Goal: Information Seeking & Learning: Learn about a topic

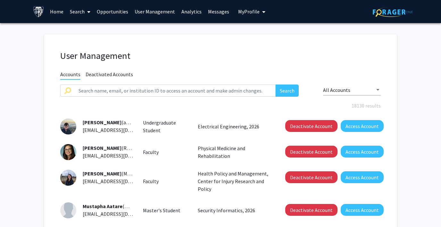
click at [85, 10] on span at bounding box center [88, 12] width 6 height 22
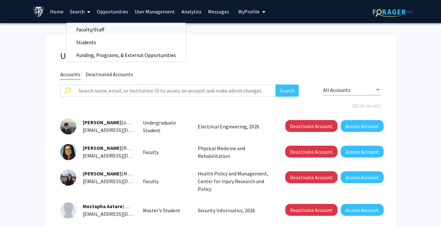
click at [85, 25] on span "Faculty/Staff" at bounding box center [90, 29] width 47 height 13
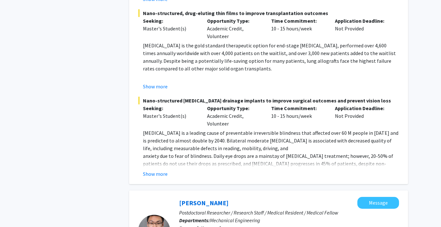
scroll to position [1922, 0]
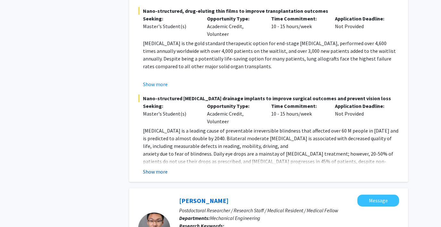
click at [151, 168] on button "Show more" at bounding box center [155, 172] width 25 height 8
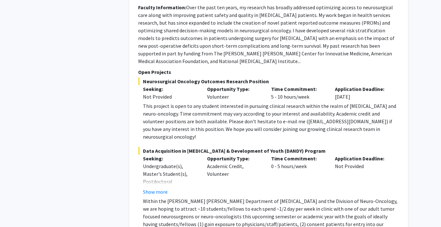
scroll to position [3171, 0]
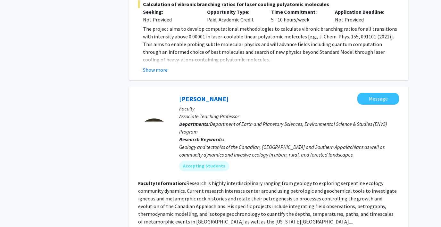
scroll to position [2364, 0]
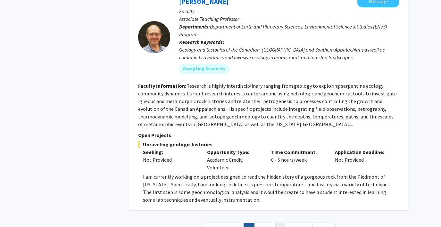
click at [279, 223] on link "5" at bounding box center [280, 228] width 11 height 11
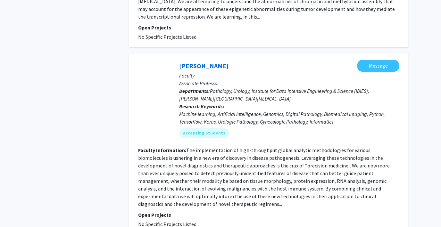
scroll to position [1793, 0]
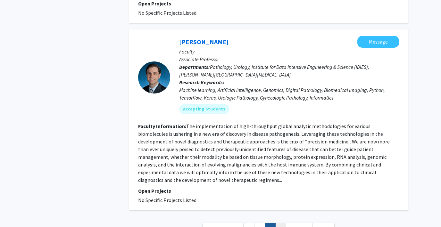
click at [278, 223] on link "6" at bounding box center [280, 228] width 11 height 11
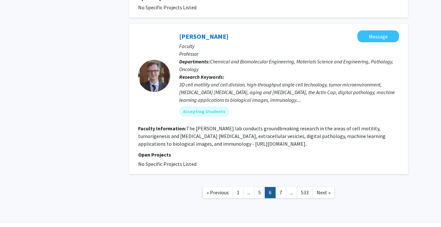
scroll to position [1478, 0]
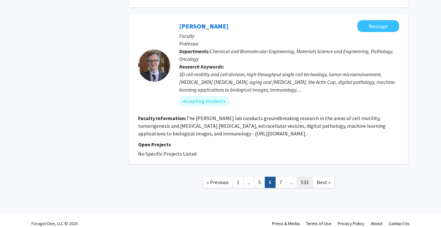
click at [304, 177] on link "533" at bounding box center [305, 182] width 16 height 11
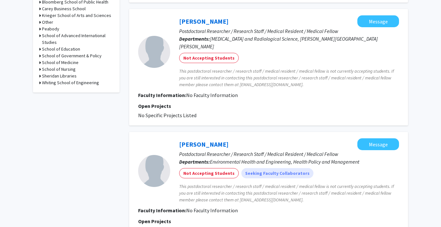
scroll to position [363, 0]
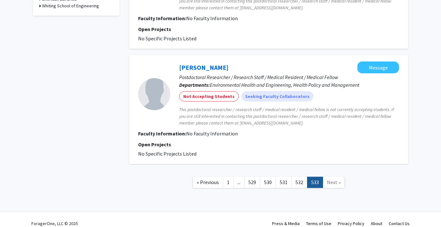
click at [240, 179] on span "..." at bounding box center [238, 182] width 3 height 6
click at [253, 177] on link "529" at bounding box center [252, 182] width 16 height 11
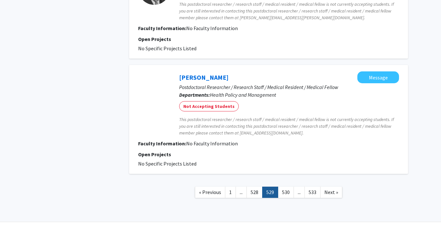
scroll to position [1093, 0]
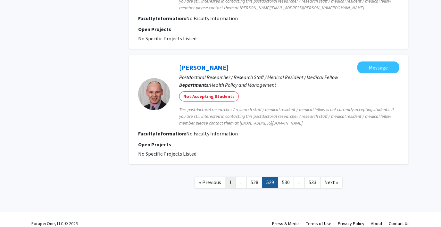
click at [229, 177] on link "1" at bounding box center [230, 182] width 11 height 11
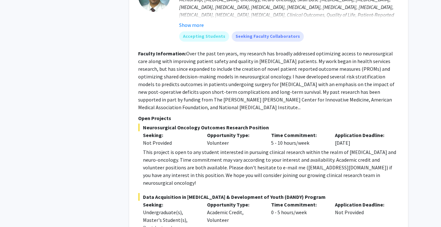
scroll to position [3094, 0]
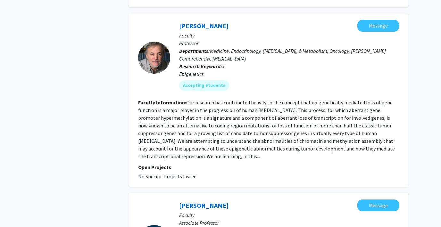
scroll to position [1793, 0]
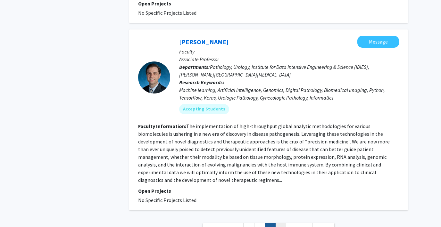
click at [279, 223] on link "6" at bounding box center [280, 228] width 11 height 11
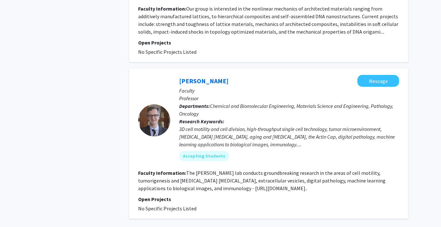
scroll to position [1478, 0]
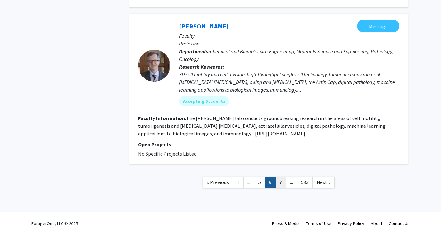
click at [280, 179] on link "7" at bounding box center [280, 182] width 11 height 11
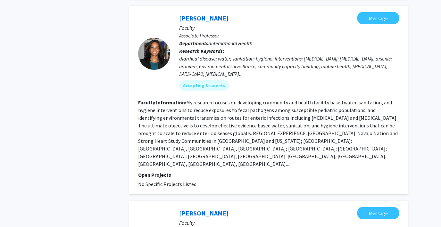
scroll to position [1660, 0]
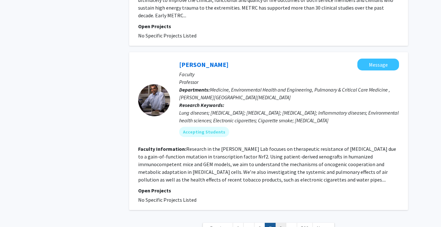
click at [280, 223] on link "8" at bounding box center [280, 228] width 11 height 11
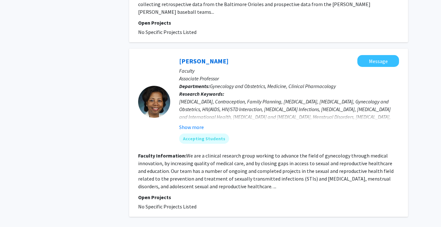
scroll to position [1581, 0]
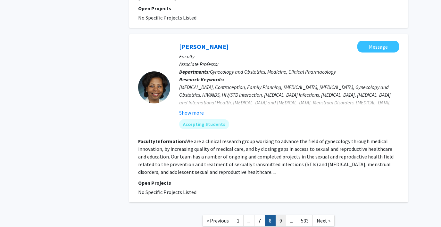
click at [281, 215] on link "9" at bounding box center [280, 220] width 11 height 11
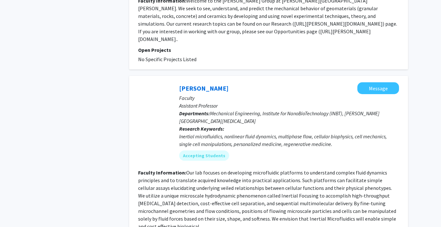
scroll to position [1567, 0]
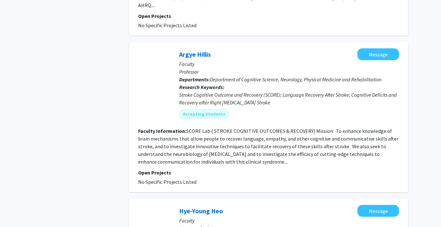
scroll to position [1452, 0]
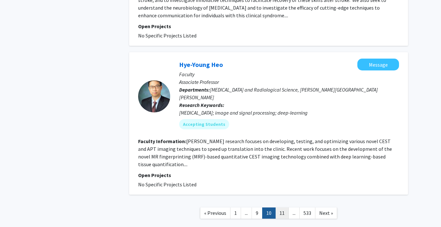
click at [285, 207] on link "11" at bounding box center [281, 212] width 13 height 11
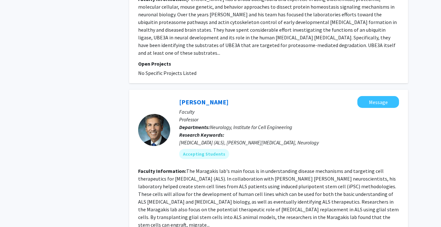
scroll to position [1645, 0]
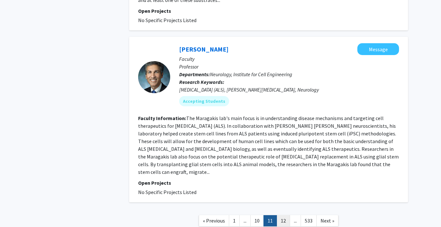
click at [283, 215] on link "12" at bounding box center [282, 220] width 13 height 11
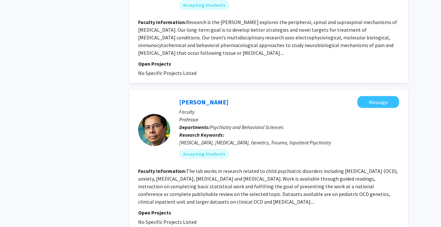
scroll to position [1499, 0]
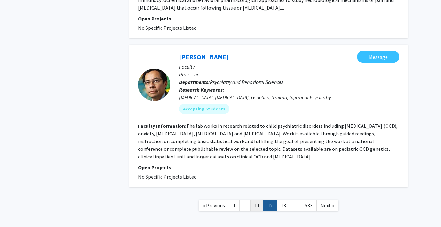
click at [259, 200] on link "11" at bounding box center [256, 205] width 13 height 11
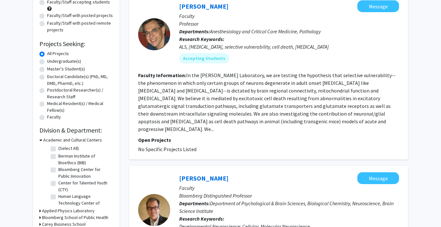
scroll to position [68, 0]
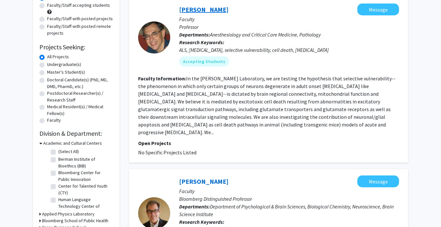
click at [189, 9] on link "[PERSON_NAME]" at bounding box center [203, 9] width 49 height 8
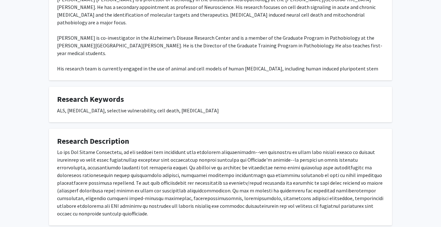
scroll to position [171, 0]
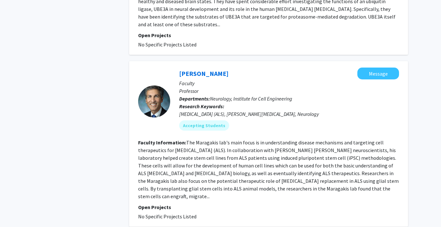
scroll to position [1645, 0]
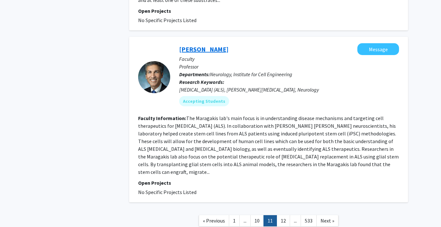
click at [191, 45] on link "[PERSON_NAME]" at bounding box center [203, 49] width 49 height 8
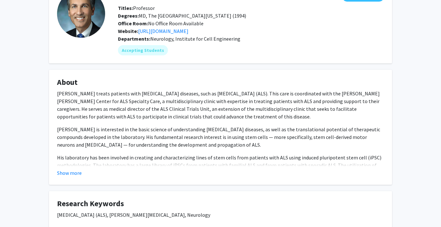
scroll to position [59, 0]
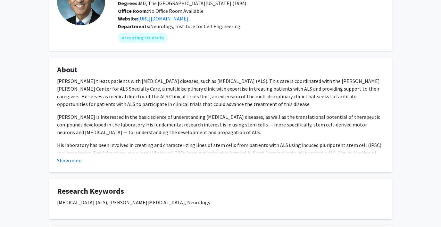
click at [69, 158] on button "Show more" at bounding box center [69, 161] width 25 height 8
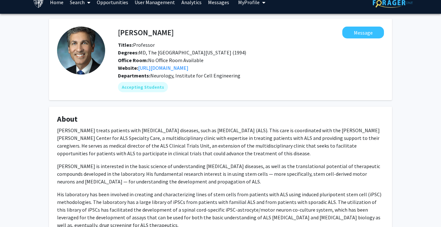
scroll to position [0, 0]
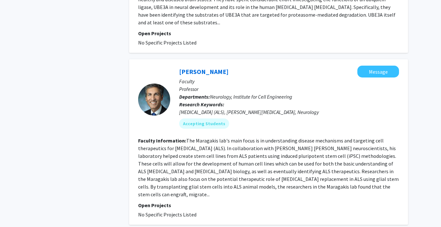
scroll to position [1645, 0]
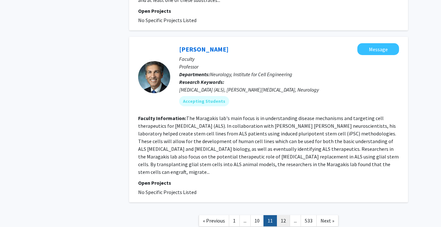
click at [280, 215] on link "12" at bounding box center [282, 220] width 13 height 11
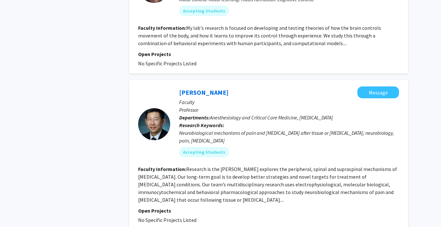
scroll to position [1494, 0]
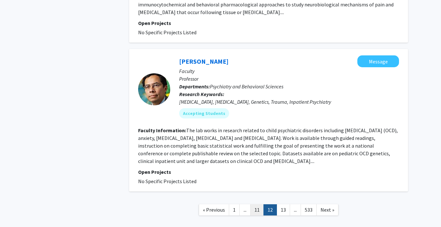
click at [259, 204] on link "11" at bounding box center [256, 209] width 13 height 11
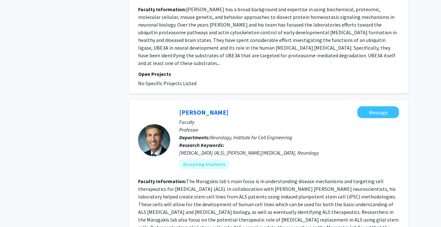
scroll to position [1645, 0]
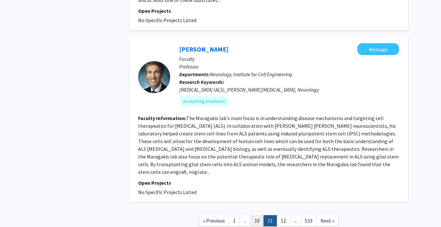
click at [259, 215] on link "10" at bounding box center [256, 220] width 13 height 11
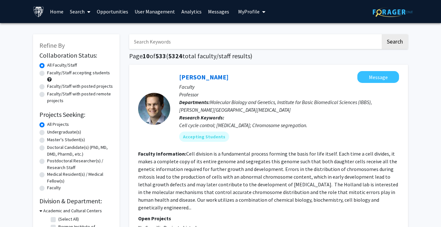
click at [187, 41] on input "Search Keywords" at bounding box center [254, 41] width 251 height 15
type input "als"
click at [381, 34] on button "Search" at bounding box center [394, 41] width 26 height 15
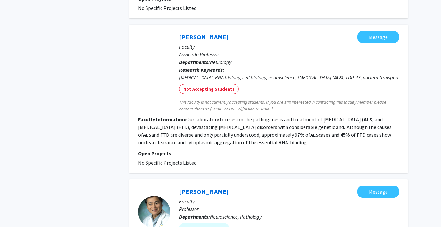
scroll to position [586, 0]
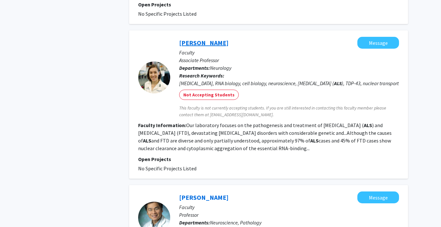
click at [191, 39] on link "[PERSON_NAME]" at bounding box center [203, 43] width 49 height 8
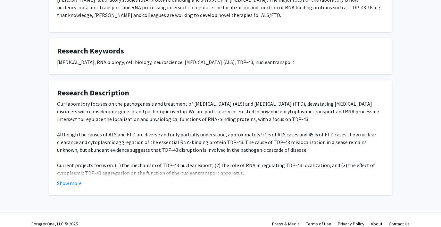
scroll to position [185, 0]
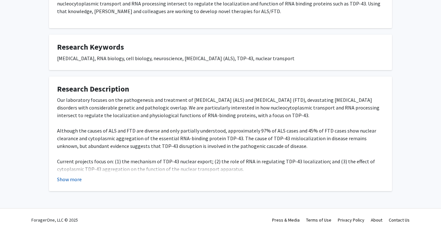
click at [75, 181] on button "Show more" at bounding box center [69, 179] width 25 height 8
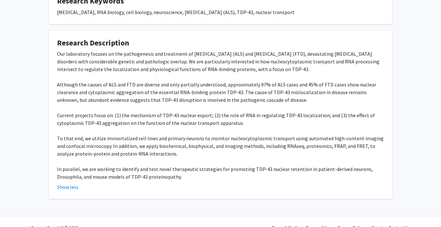
scroll to position [233, 0]
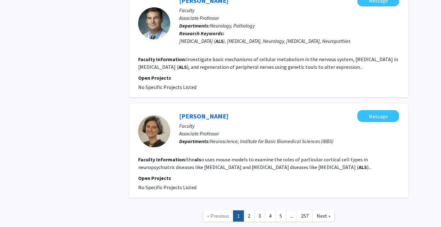
scroll to position [1182, 0]
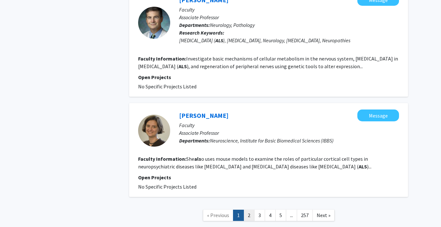
click at [247, 210] on link "2" at bounding box center [248, 215] width 11 height 11
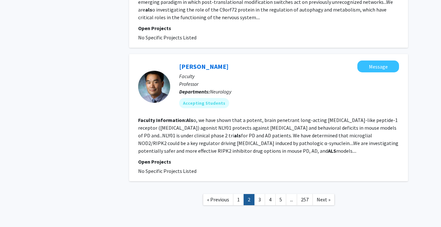
scroll to position [1196, 0]
